Goal: Transaction & Acquisition: Purchase product/service

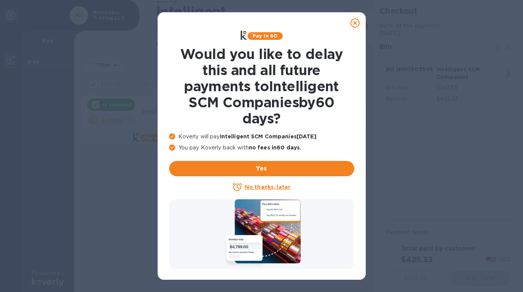
click at [282, 187] on u "No thanks, later" at bounding box center [268, 187] width 46 height 6
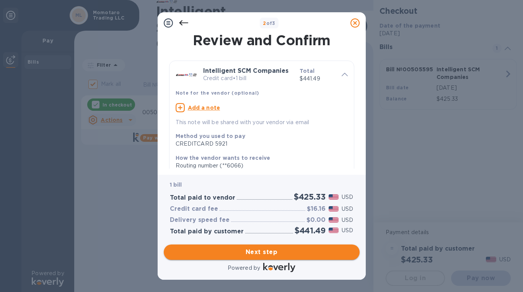
click at [268, 255] on span "Next step" at bounding box center [262, 251] width 184 height 9
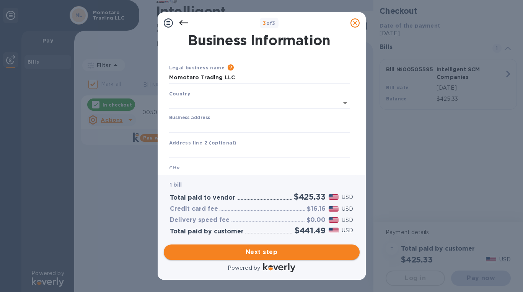
type input "[GEOGRAPHIC_DATA]"
click at [242, 128] on input "Business address" at bounding box center [259, 124] width 181 height 11
type input "[STREET_ADDRESS]"
type input "Kailua"
type input "HI"
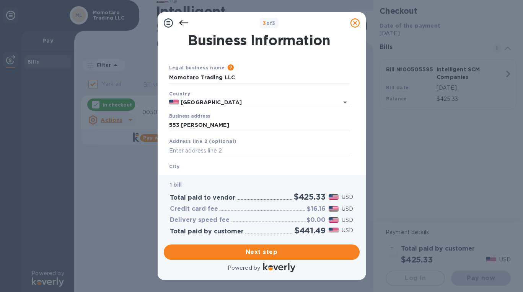
type input "96734"
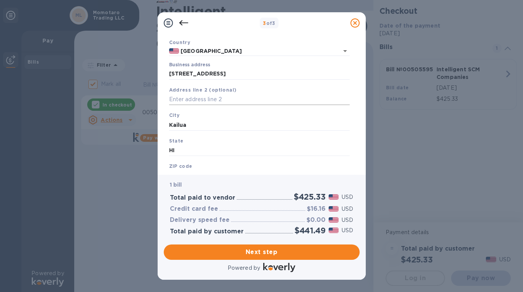
scroll to position [83, 0]
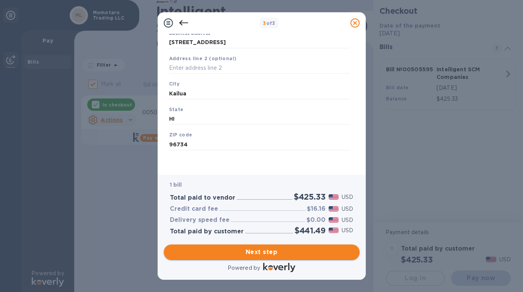
click at [287, 251] on span "Next step" at bounding box center [262, 251] width 184 height 9
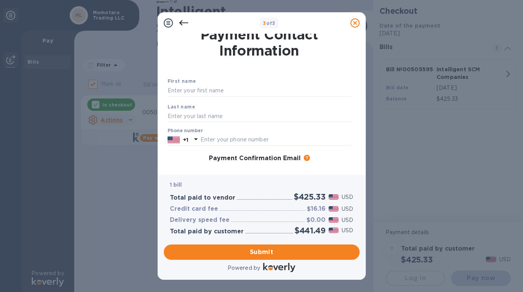
scroll to position [0, 0]
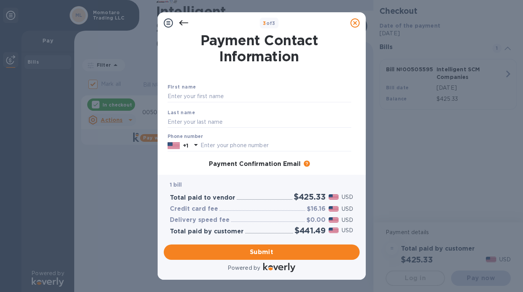
click at [273, 90] on div "First name" at bounding box center [260, 93] width 190 height 26
click at [272, 95] on input "text" at bounding box center [260, 96] width 184 height 11
type input "[PERSON_NAME]"
type input "Kusano"
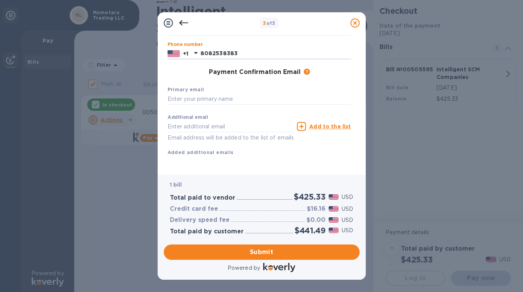
scroll to position [101, 0]
type input "8082538383"
click at [260, 93] on input "text" at bounding box center [260, 98] width 184 height 11
type input "[PERSON_NAME][EMAIL_ADDRESS][DOMAIN_NAME]"
click at [264, 251] on span "Submit" at bounding box center [262, 251] width 184 height 9
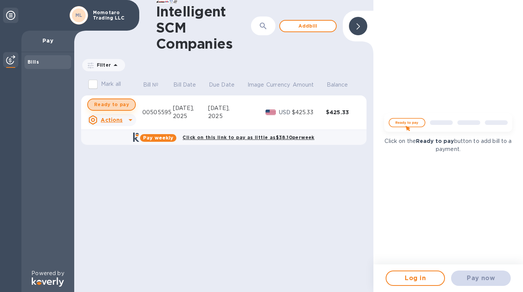
click at [112, 103] on span "Ready to pay" at bounding box center [111, 104] width 35 height 9
checkbox input "true"
